Goal: Task Accomplishment & Management: Complete application form

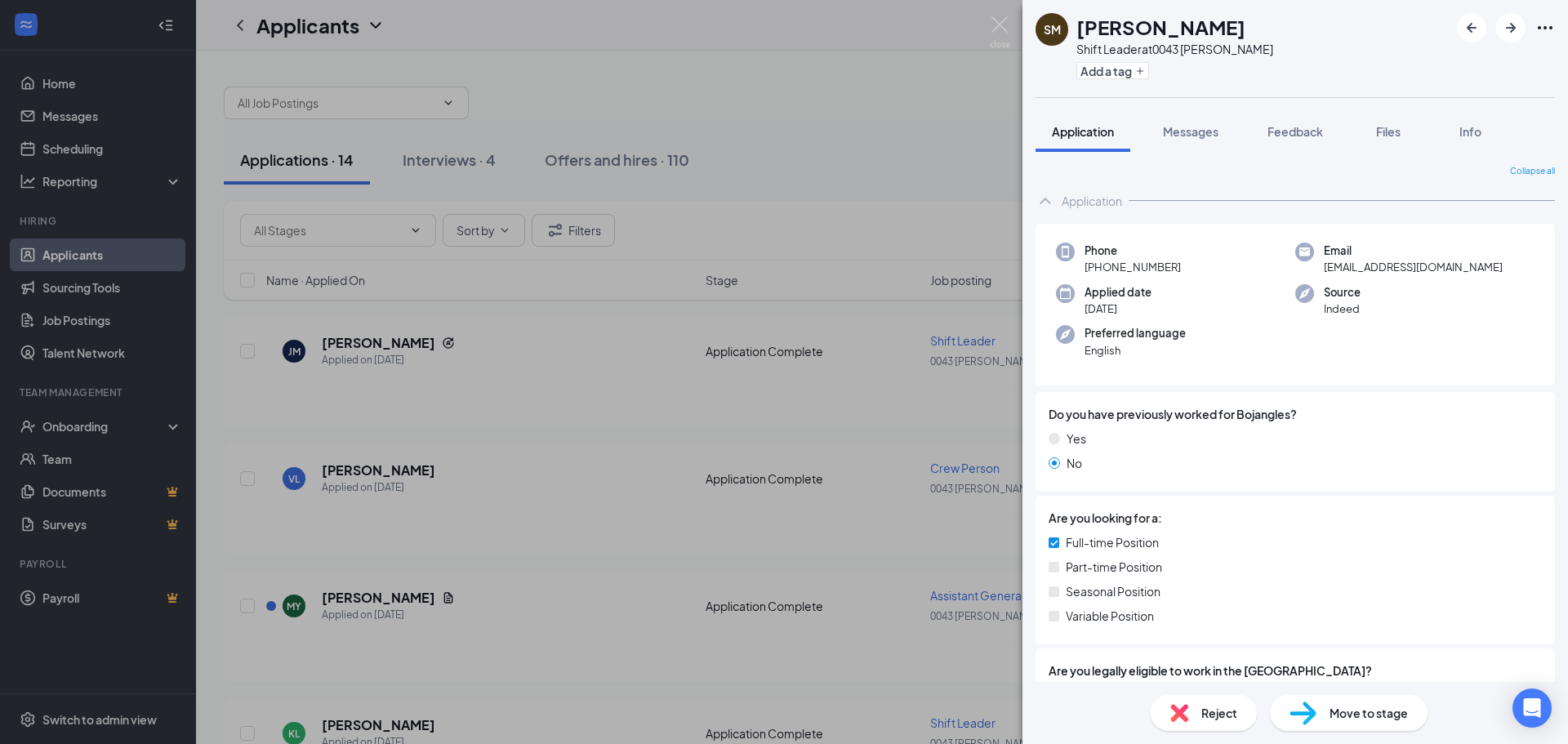
click at [606, 165] on div "SM [PERSON_NAME] Shift Leader at 0043 [PERSON_NAME] Add a tag Application Messa…" at bounding box center [784, 372] width 1568 height 744
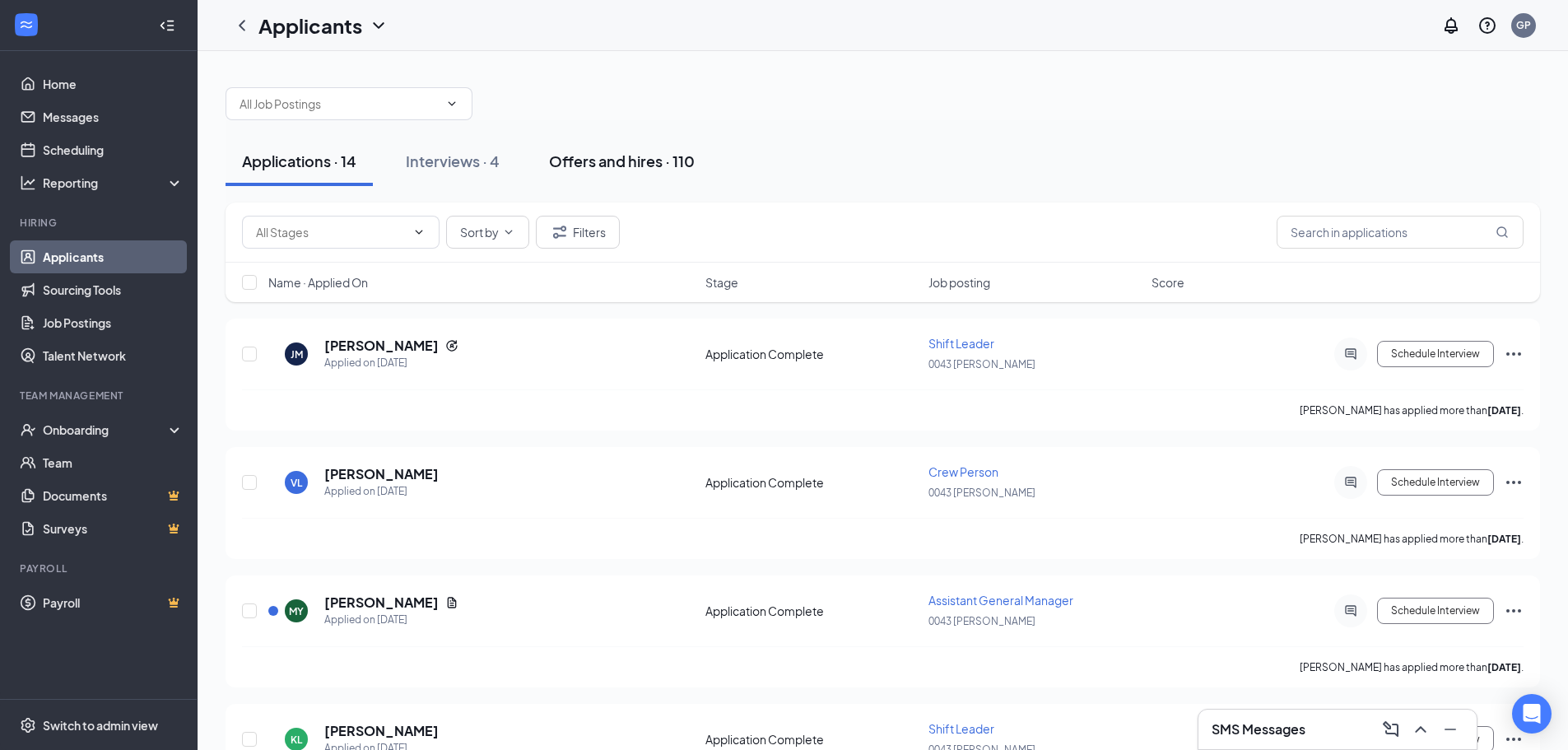
click at [586, 154] on div "Offers and hires · 110" at bounding box center [622, 161] width 146 height 21
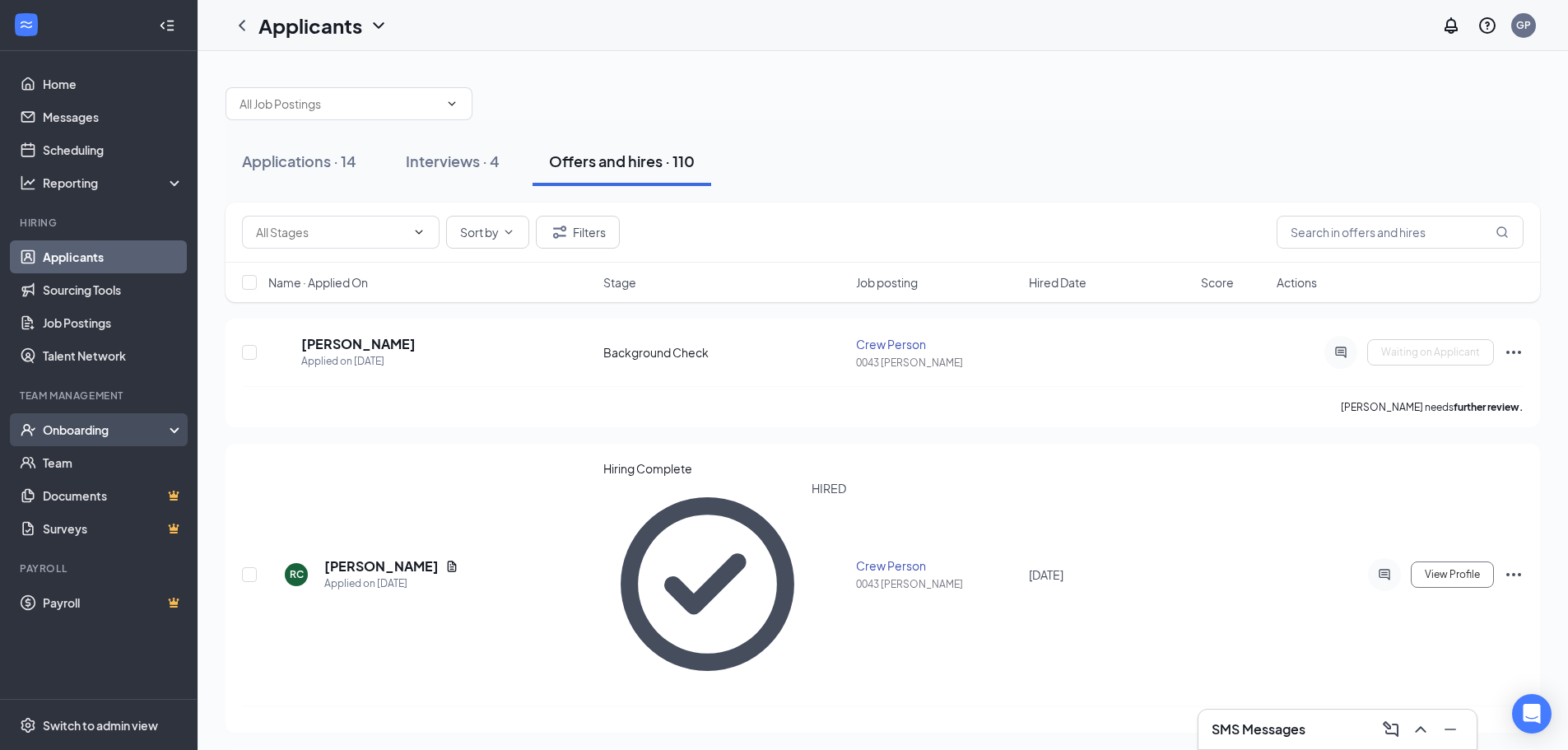
click at [66, 438] on div "Onboarding" at bounding box center [106, 429] width 127 height 16
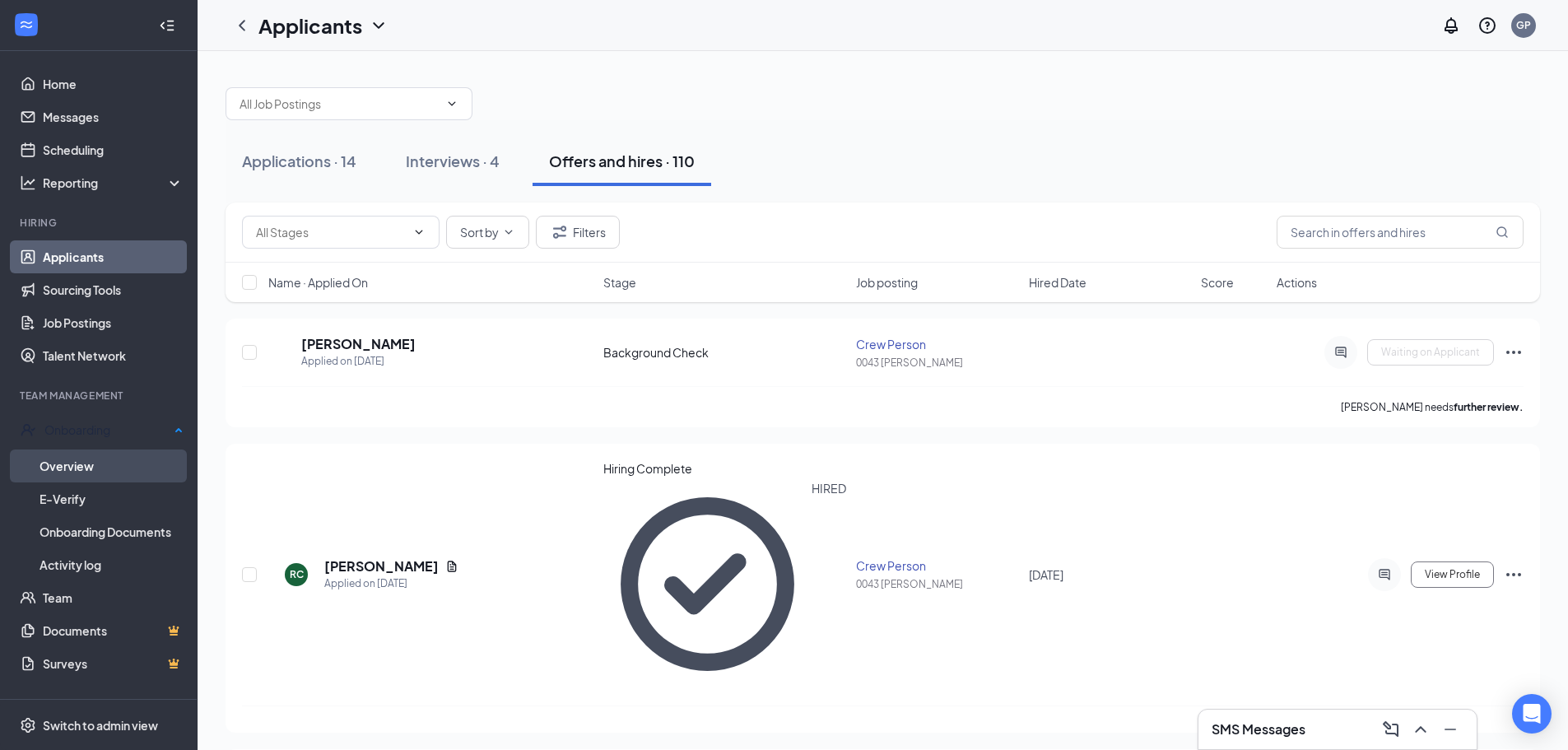
click at [89, 460] on link "Overview" at bounding box center [111, 466] width 144 height 33
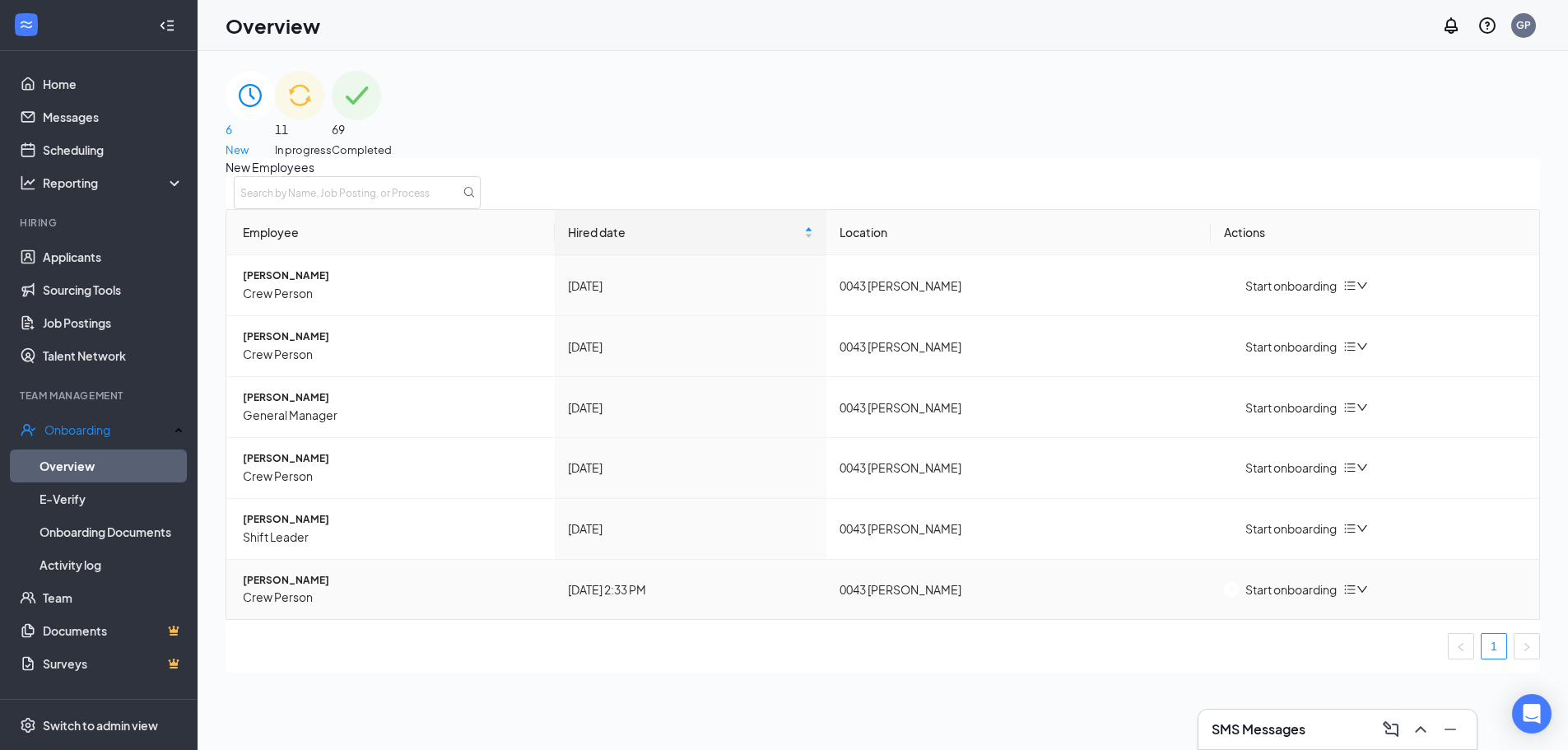
click at [1355, 595] on icon "bars" at bounding box center [1350, 590] width 11 height 9
click at [1233, 597] on img "button" at bounding box center [1231, 589] width 15 height 15
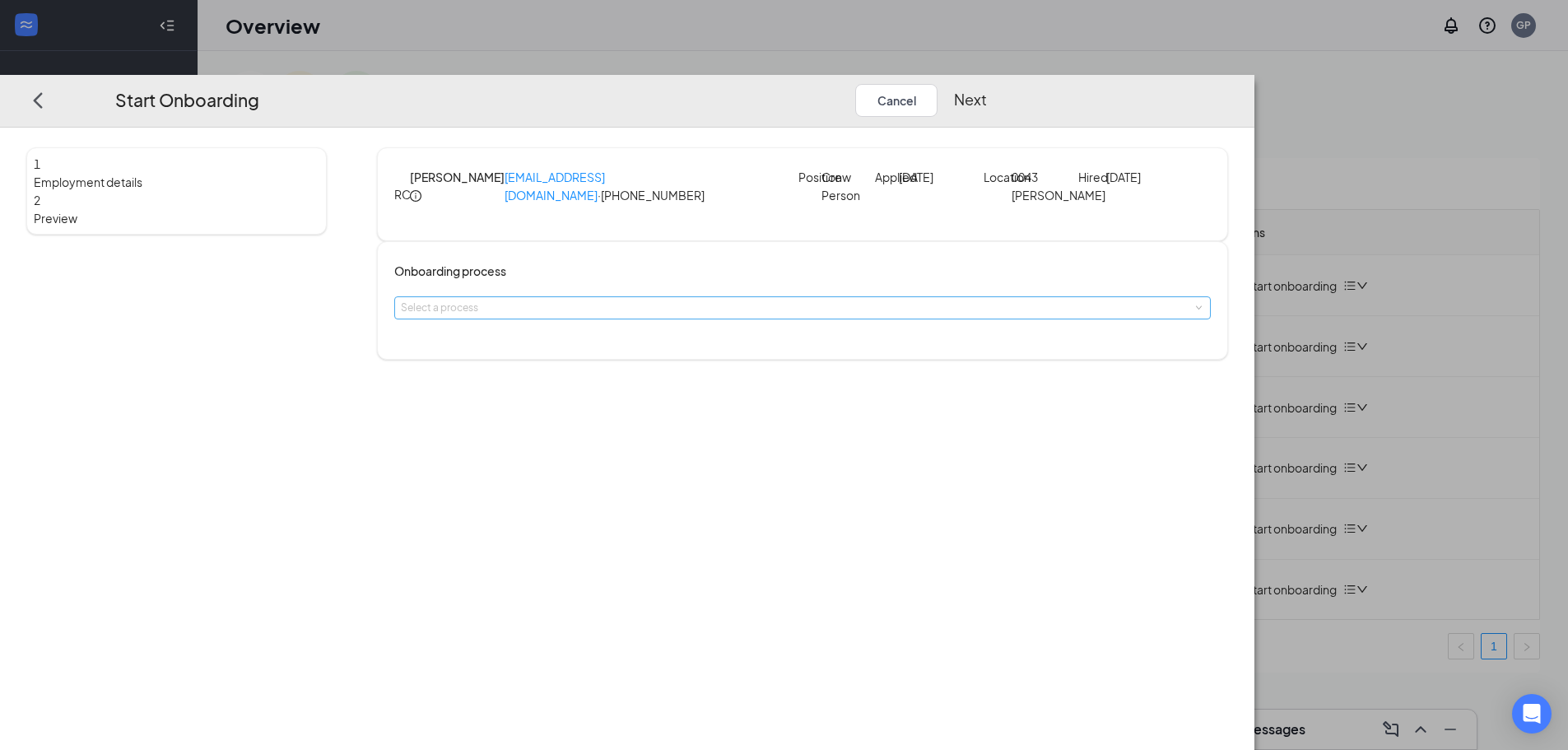
click at [748, 316] on div "Select a process" at bounding box center [798, 308] width 795 height 16
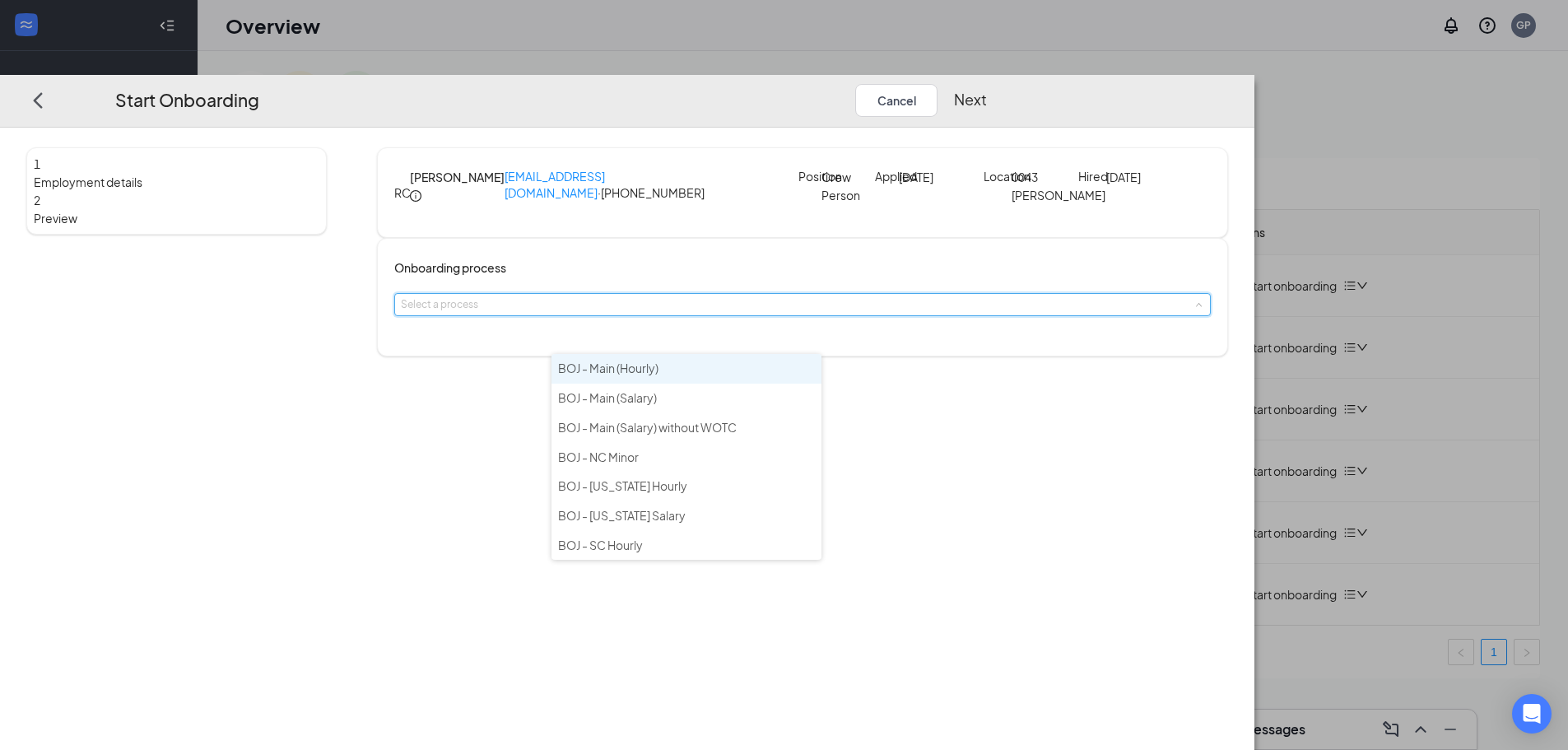
click at [707, 361] on li "BOJ - Main (Hourly)" at bounding box center [687, 368] width 270 height 29
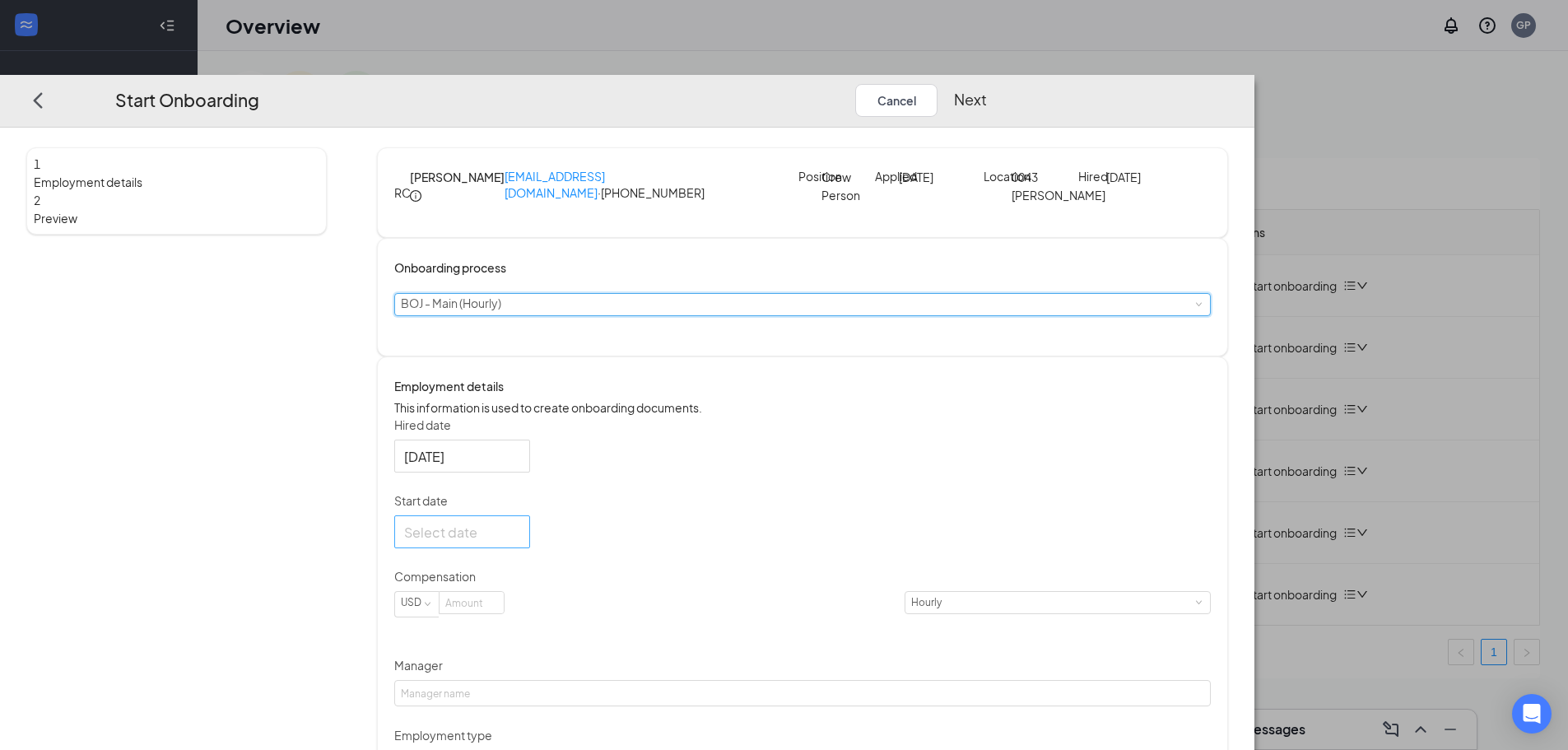
click at [521, 543] on div at bounding box center [461, 532] width 116 height 21
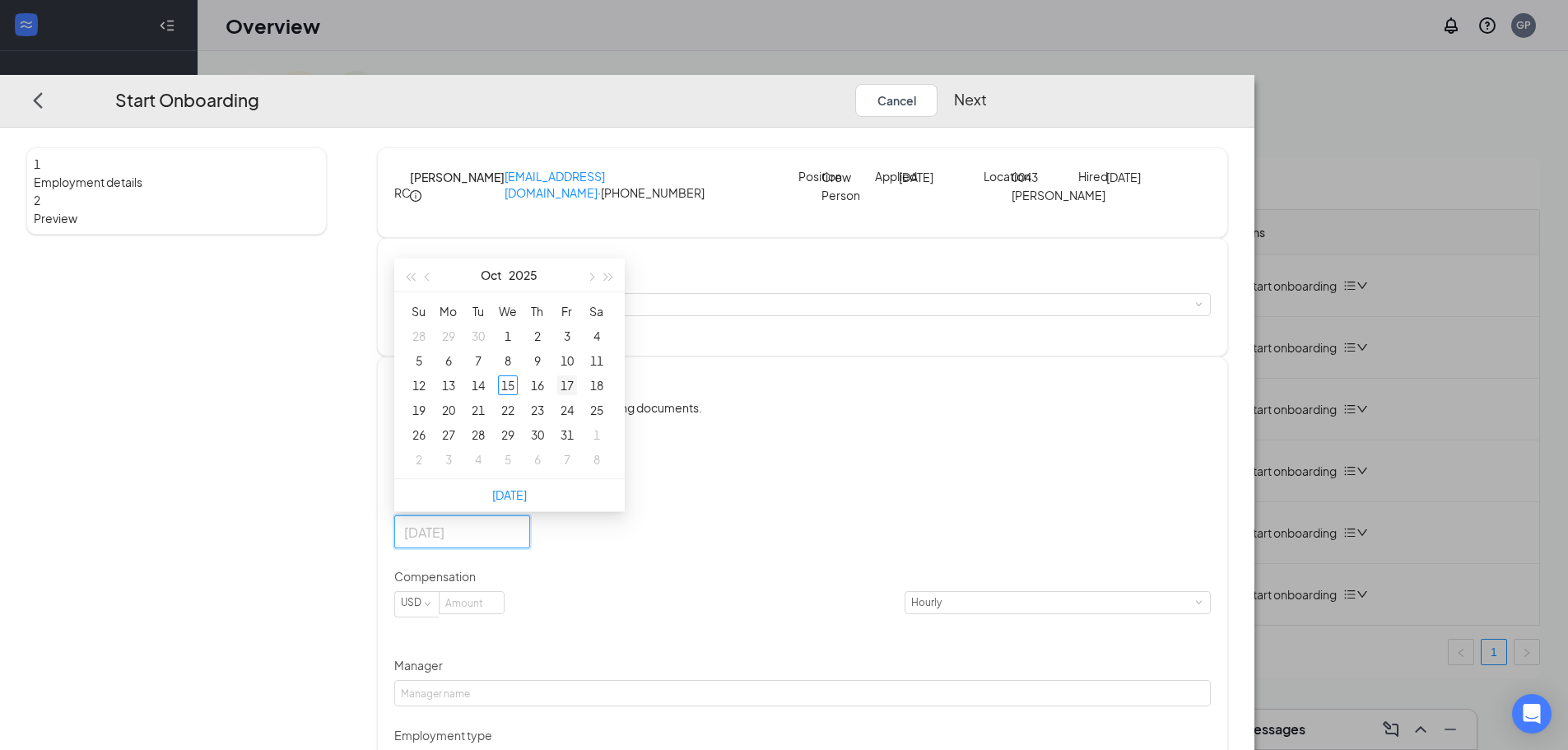
type input "[DATE]"
click at [577, 396] on div "17" at bounding box center [567, 386] width 20 height 20
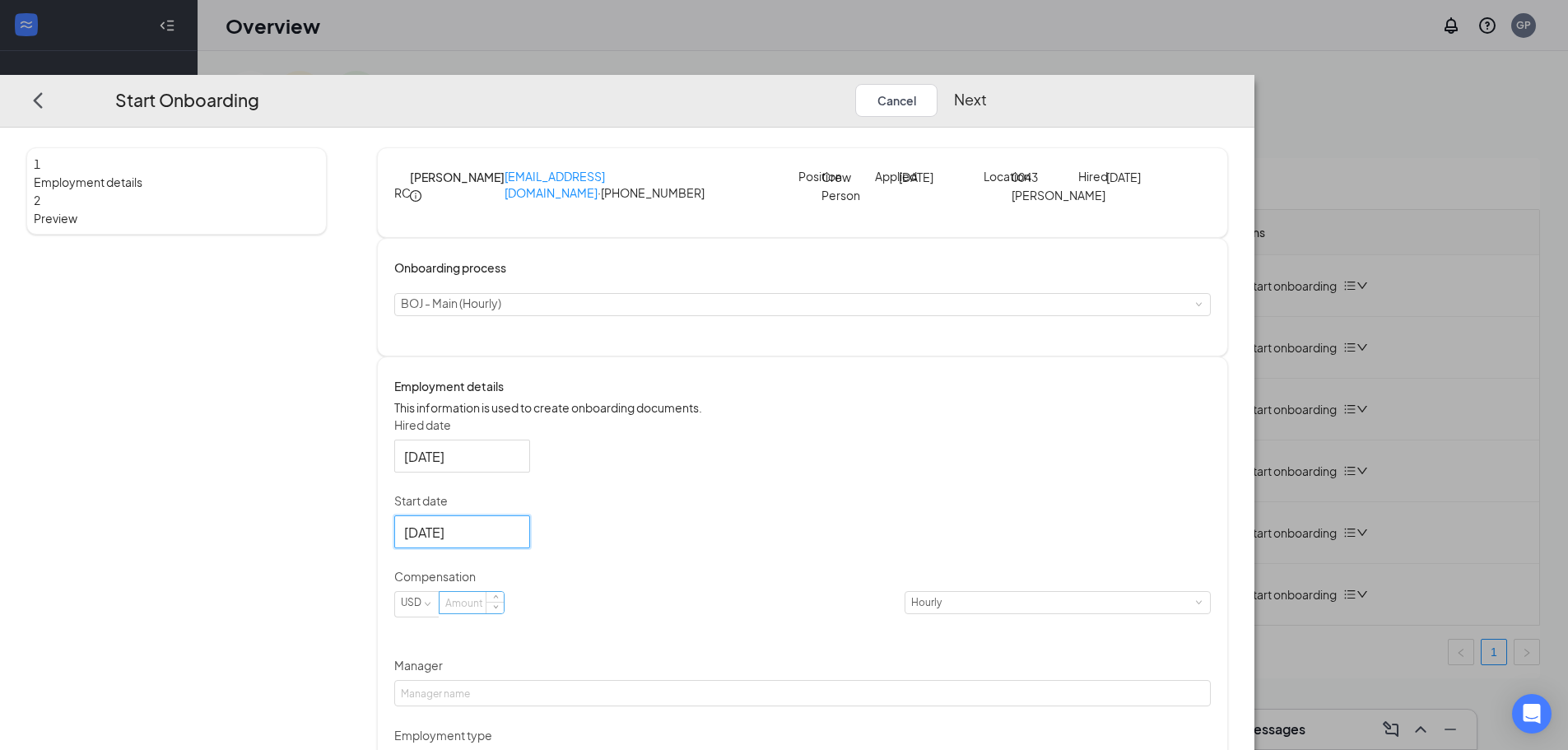
click at [504, 613] on input at bounding box center [471, 602] width 64 height 21
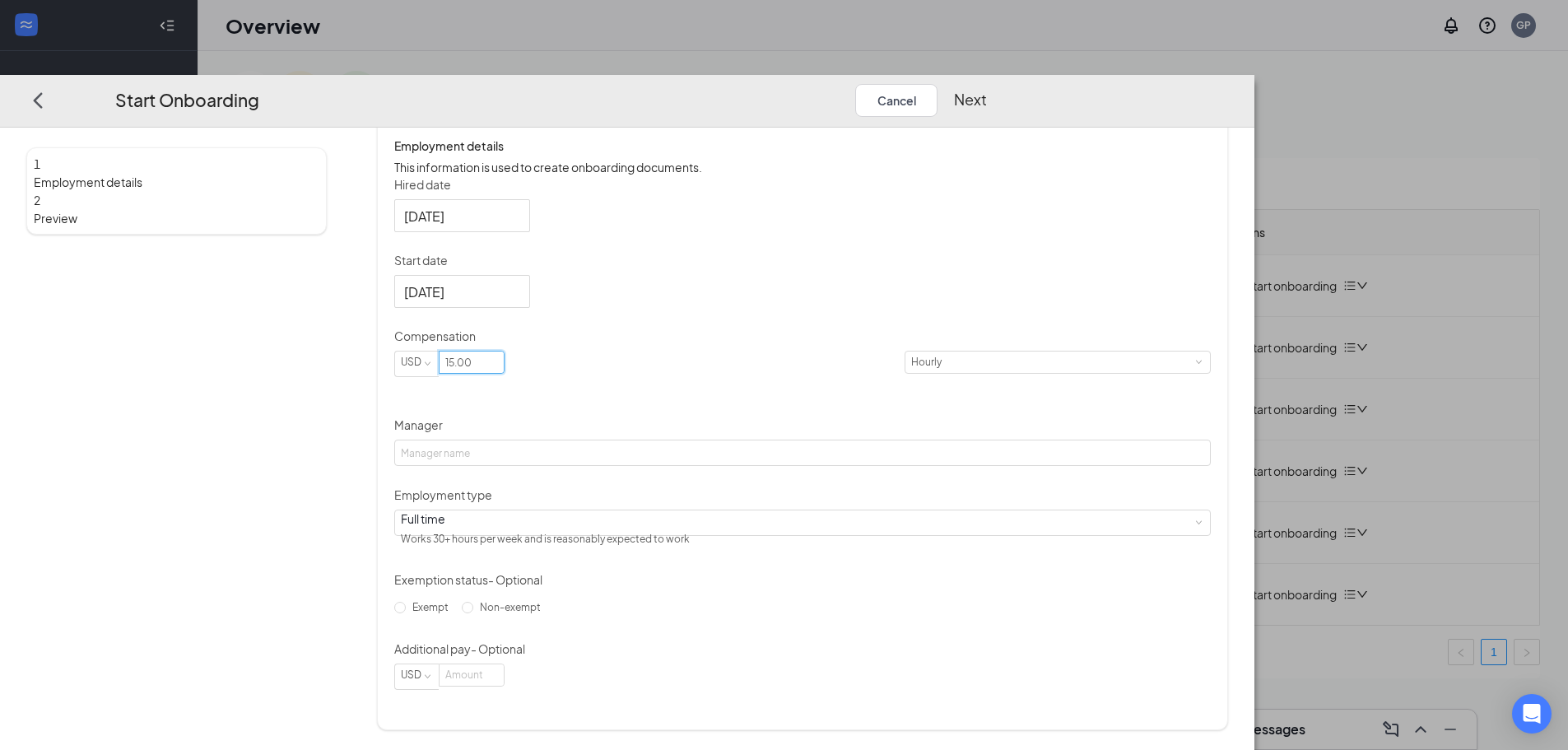
scroll to position [293, 0]
type input "15"
click at [670, 443] on input "Manager" at bounding box center [803, 452] width 816 height 26
type input "[PERSON_NAME]"
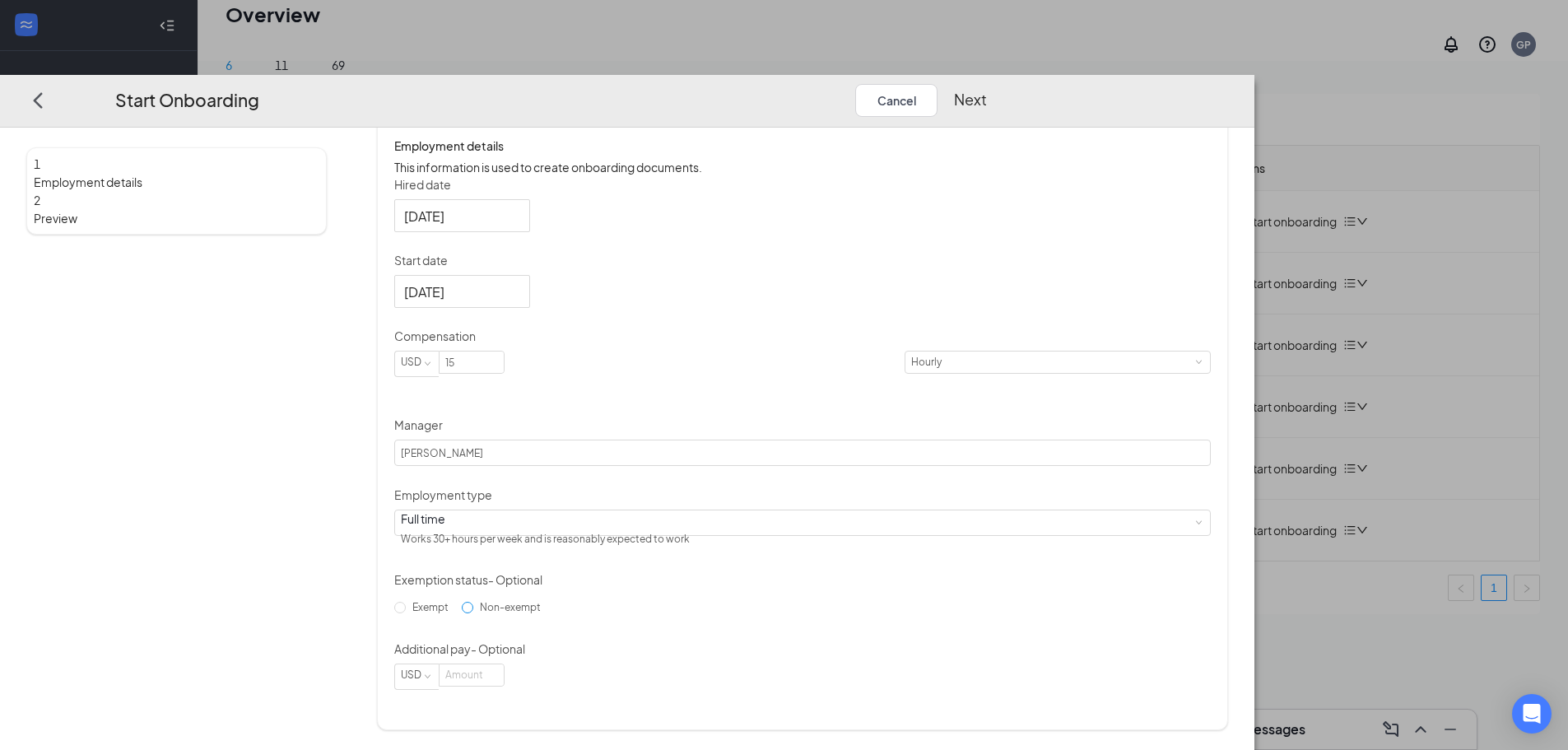
click at [473, 613] on input "Non-exempt" at bounding box center [468, 607] width 12 height 12
radio input "true"
click at [504, 686] on input at bounding box center [471, 674] width 64 height 21
type input "0"
drag, startPoint x: 1362, startPoint y: 58, endPoint x: 1110, endPoint y: 301, distance: 350.1
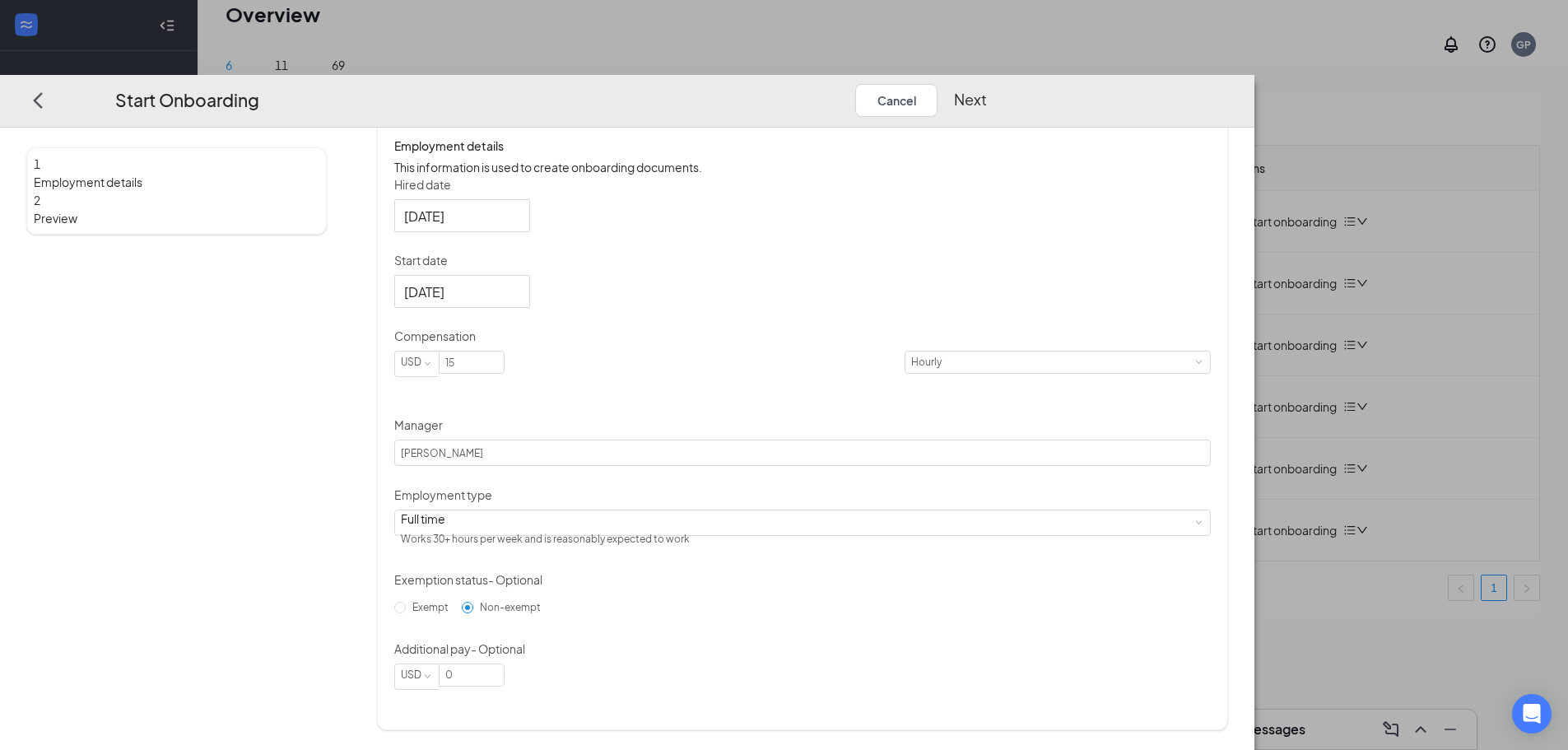
click at [1110, 301] on div "Start Onboarding Cancel Next 1 Employment details 2 Preview RC Rasheym [PERSON_…" at bounding box center [626, 412] width 1254 height 675
drag, startPoint x: 595, startPoint y: 289, endPoint x: 610, endPoint y: 286, distance: 15.3
click at [517, 289] on input "[DATE]" at bounding box center [459, 291] width 112 height 21
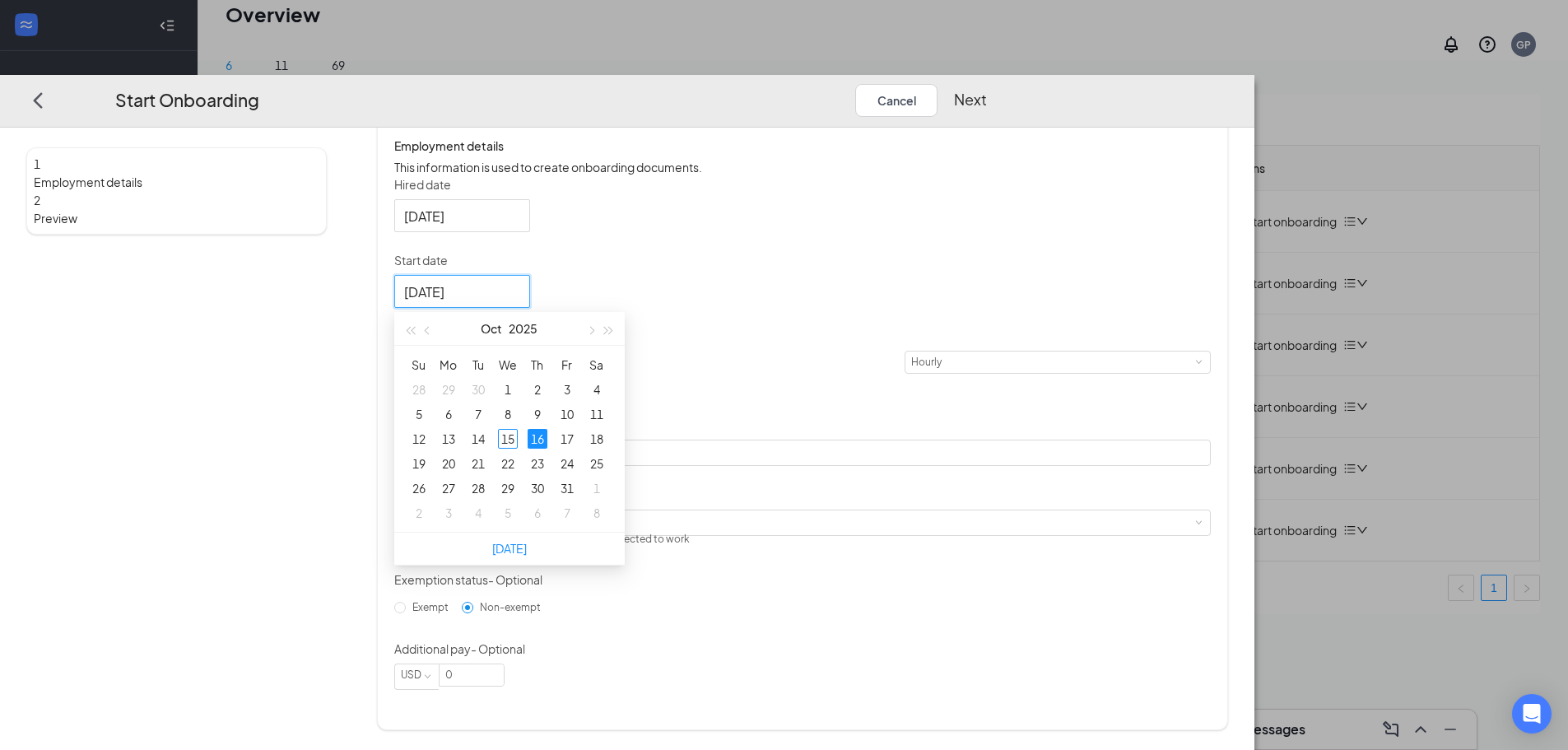
type input "[DATE]"
click at [986, 84] on button "Next" at bounding box center [970, 100] width 33 height 33
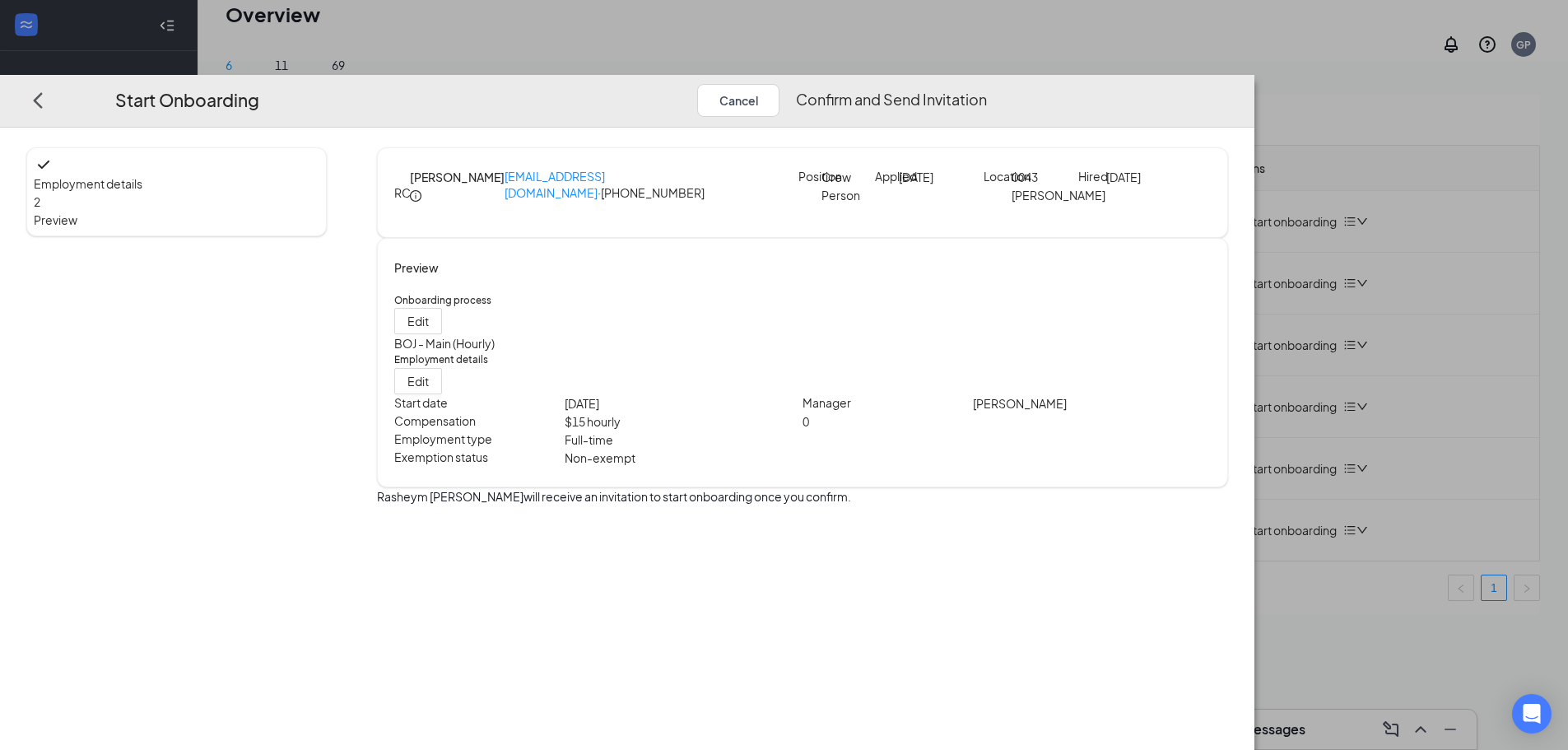
scroll to position [0, 0]
click at [986, 84] on button "Confirm and Send Invitation" at bounding box center [890, 100] width 191 height 33
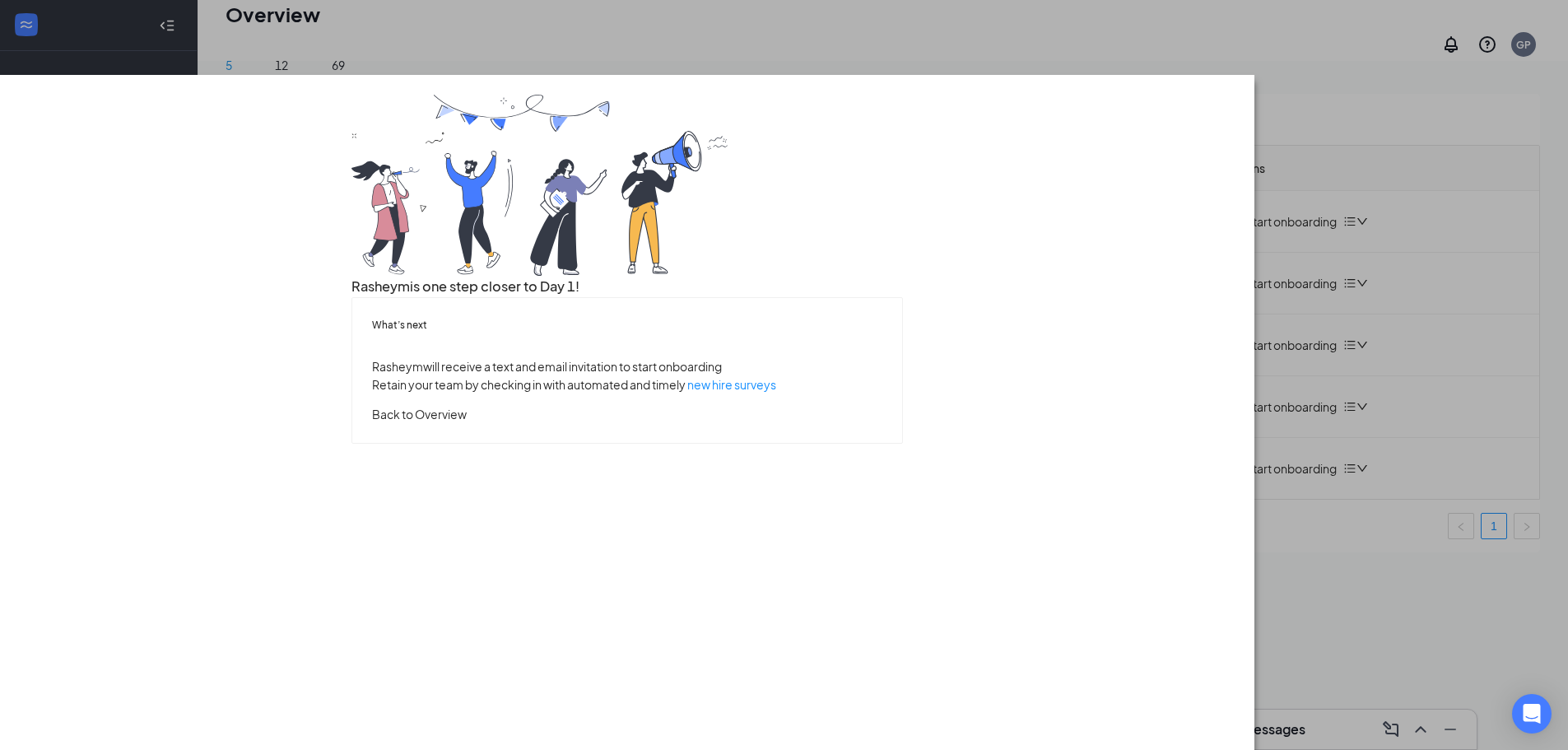
click at [467, 423] on button "Back to Overview" at bounding box center [419, 414] width 95 height 18
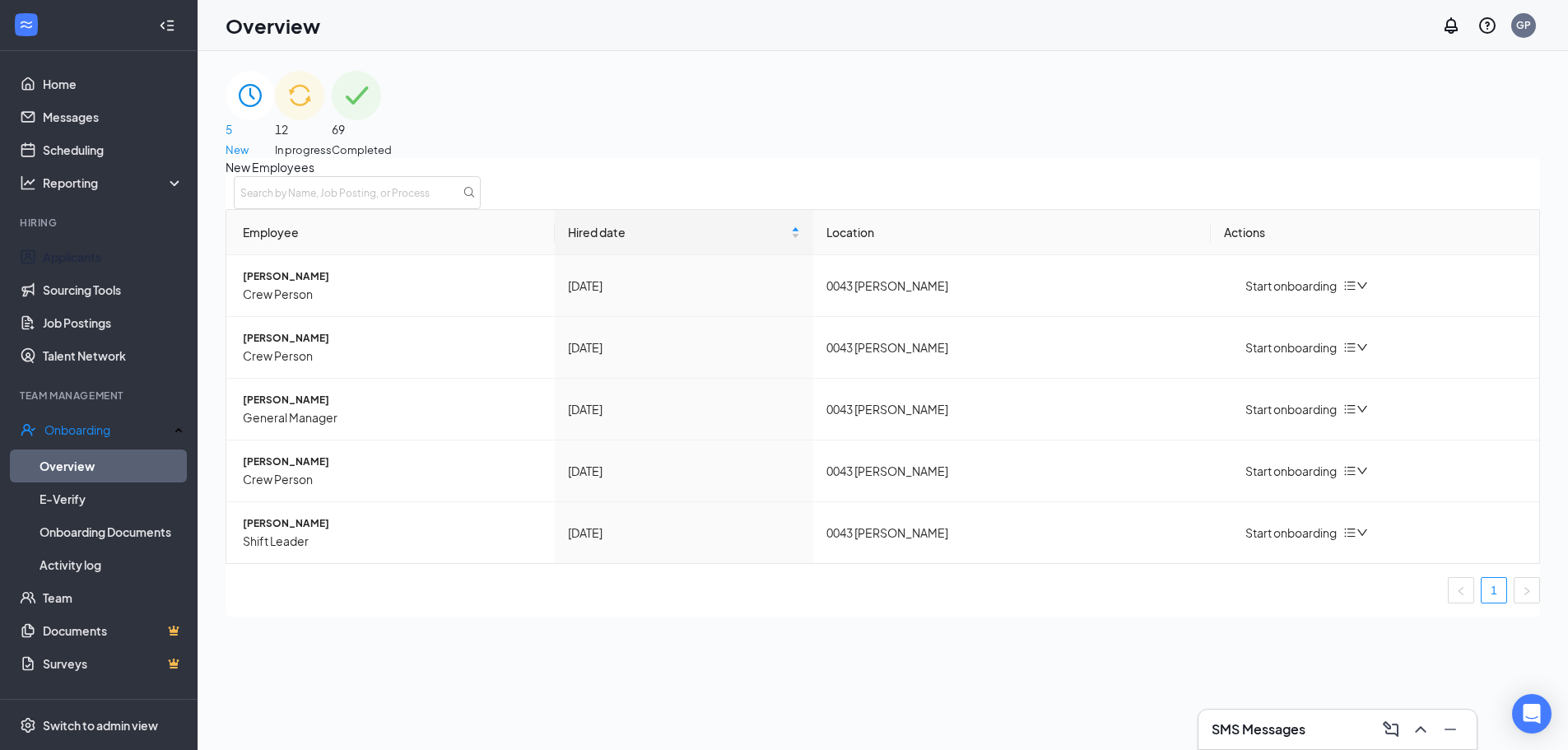
drag, startPoint x: 69, startPoint y: 257, endPoint x: 205, endPoint y: 222, distance: 140.4
click at [69, 257] on link "Applicants" at bounding box center [113, 257] width 141 height 33
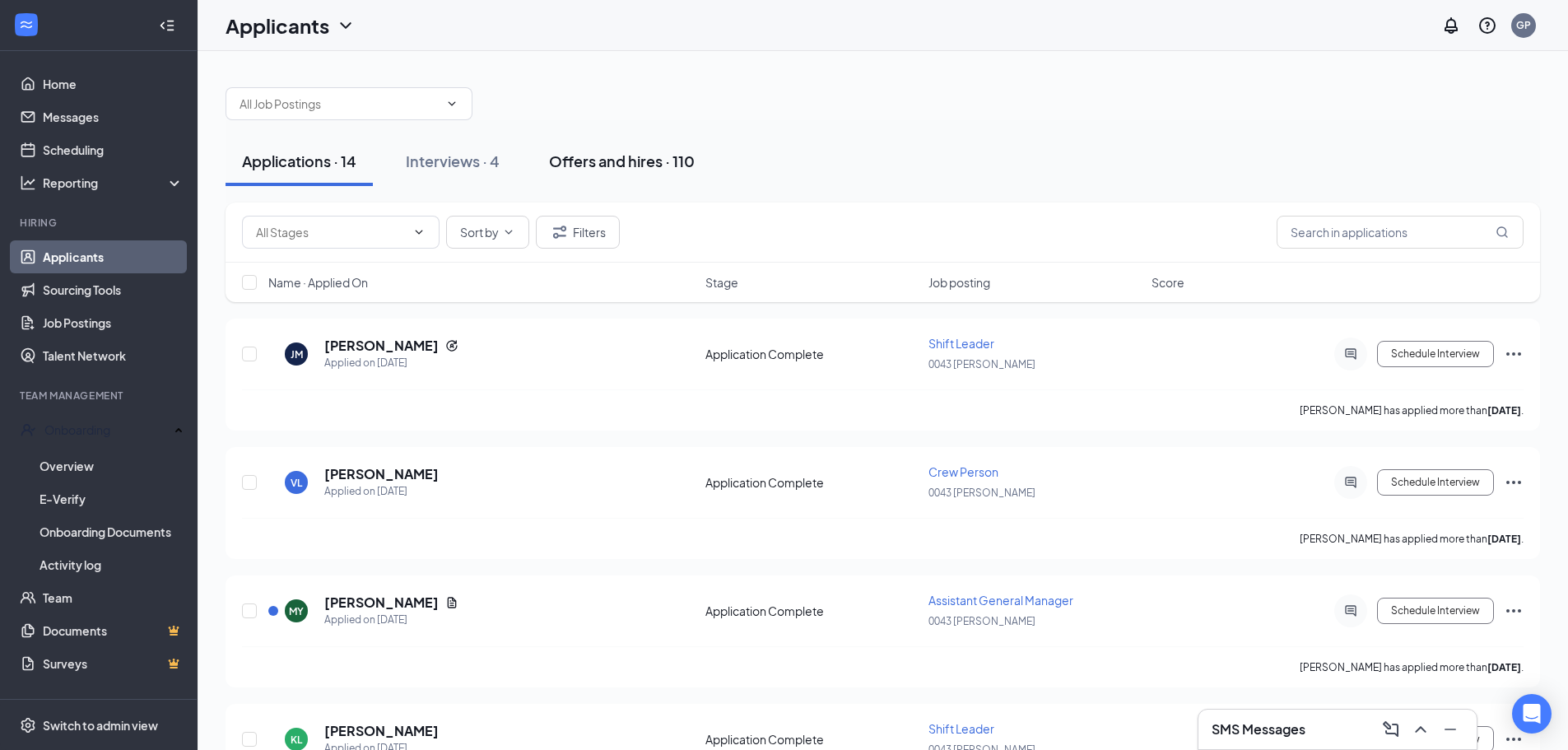
click at [574, 155] on div "Offers and hires · 110" at bounding box center [622, 161] width 146 height 21
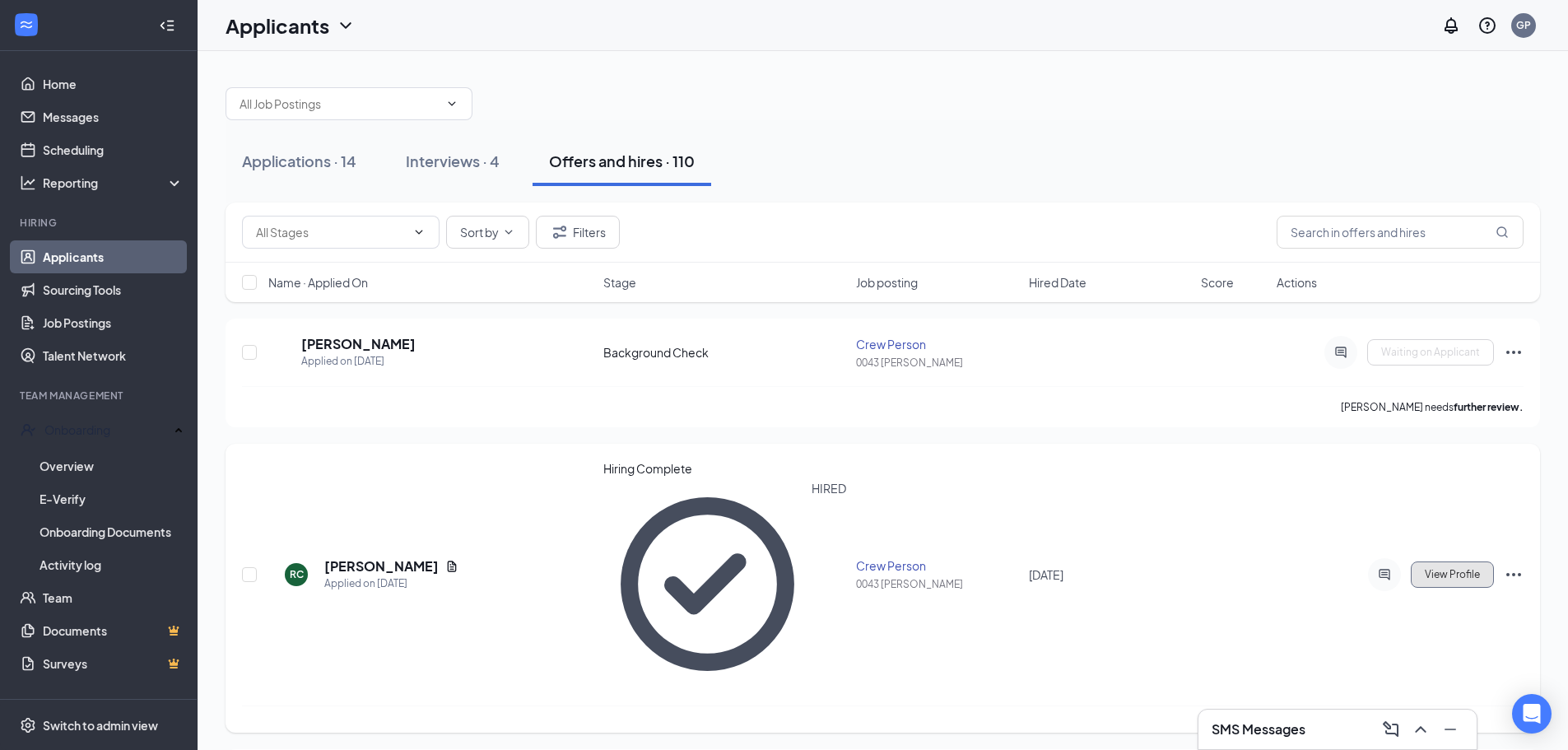
click at [1437, 569] on span "View Profile" at bounding box center [1452, 575] width 55 height 12
